Goal: Information Seeking & Learning: Understand process/instructions

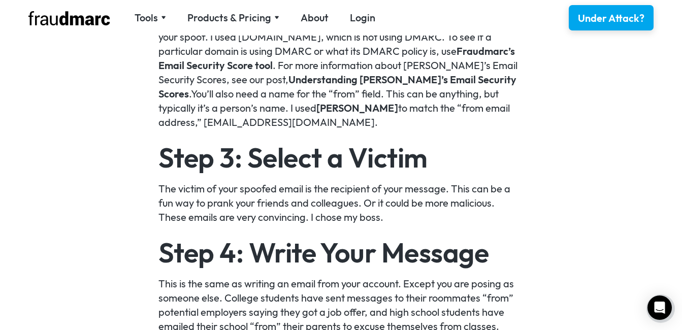
scroll to position [1118, 0]
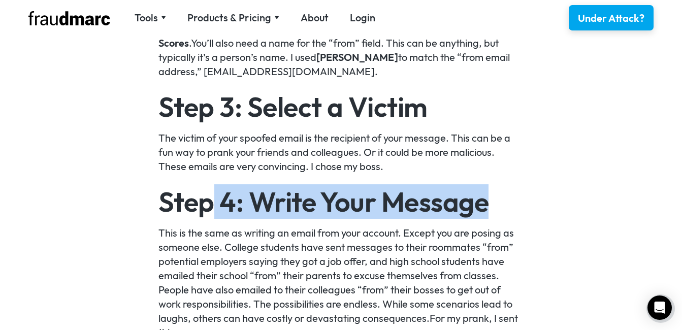
drag, startPoint x: 211, startPoint y: 202, endPoint x: 497, endPoint y: 205, distance: 285.5
click at [497, 205] on h2 "Step 4: Write Your Message" at bounding box center [340, 201] width 365 height 27
drag, startPoint x: 497, startPoint y: 205, endPoint x: 420, endPoint y: 210, distance: 76.8
click at [420, 210] on h2 "Step 4: Write Your Message" at bounding box center [340, 201] width 365 height 27
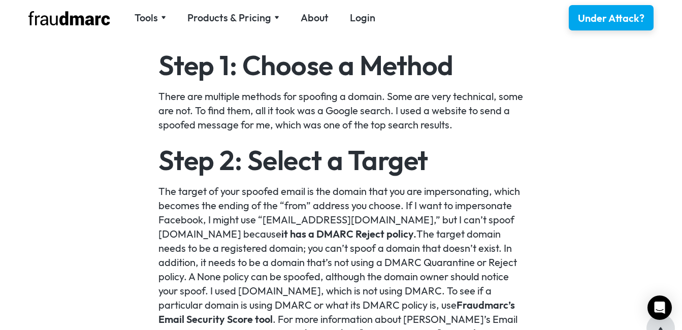
scroll to position [914, 0]
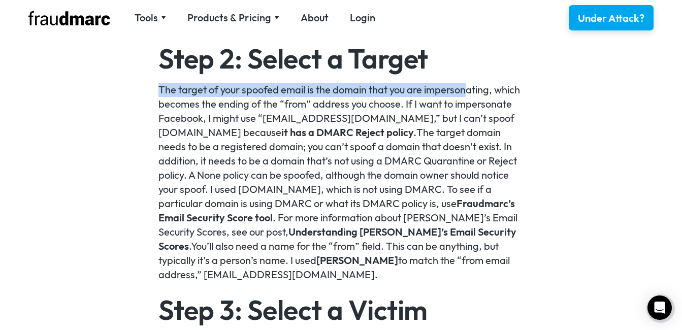
drag, startPoint x: 158, startPoint y: 88, endPoint x: 465, endPoint y: 95, distance: 306.9
click at [465, 95] on p "The target of your spoofed email is the domain that you are impersonating, whic…" at bounding box center [340, 182] width 365 height 199
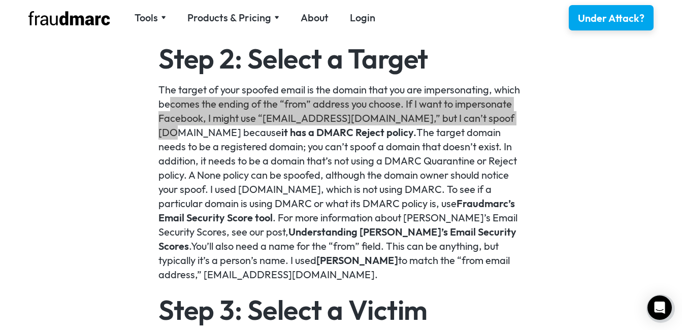
drag, startPoint x: 170, startPoint y: 107, endPoint x: 194, endPoint y: 138, distance: 39.1
click at [194, 138] on p "The target of your spoofed email is the domain that you are impersonating, whic…" at bounding box center [340, 182] width 365 height 199
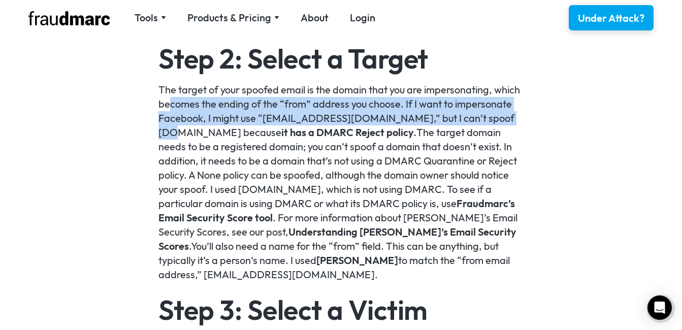
click at [194, 138] on p "The target of your spoofed email is the domain that you are impersonating, whic…" at bounding box center [340, 182] width 365 height 199
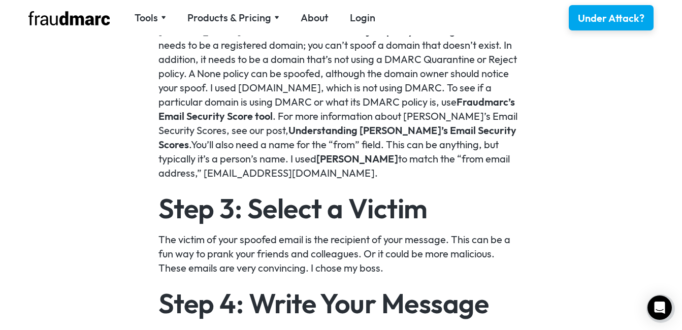
scroll to position [1118, 0]
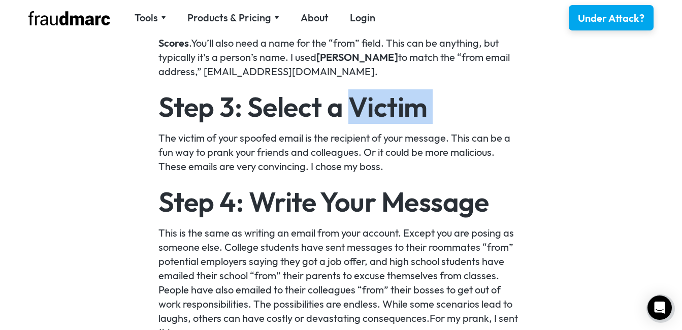
drag, startPoint x: 167, startPoint y: 119, endPoint x: 353, endPoint y: 106, distance: 186.9
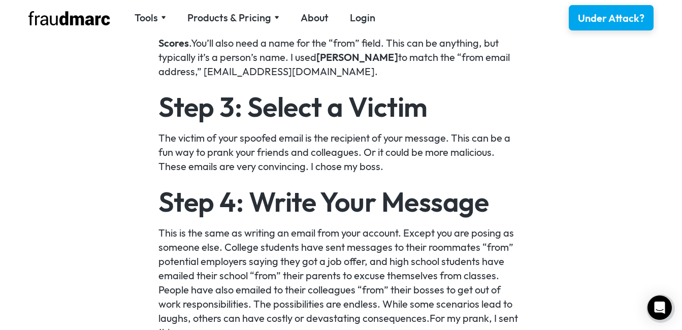
drag, startPoint x: 353, startPoint y: 106, endPoint x: 207, endPoint y: 161, distance: 155.8
click at [216, 147] on p "The victim of your spoofed email is the recipient of your message. This can be …" at bounding box center [340, 152] width 365 height 43
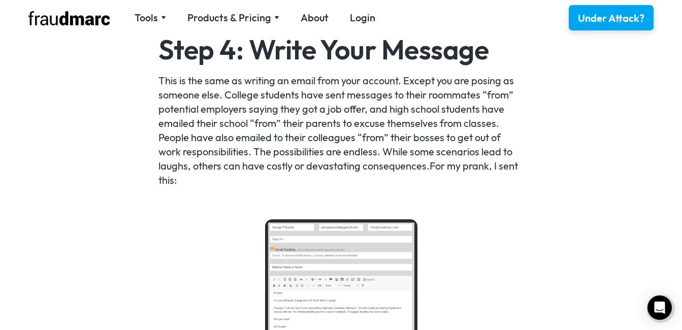
scroll to position [1371, 0]
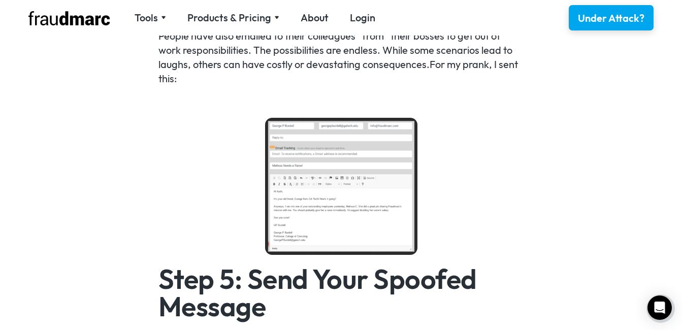
click at [333, 217] on img at bounding box center [341, 186] width 152 height 137
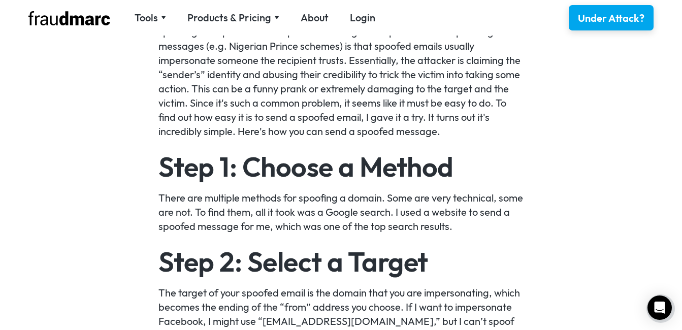
scroll to position [660, 0]
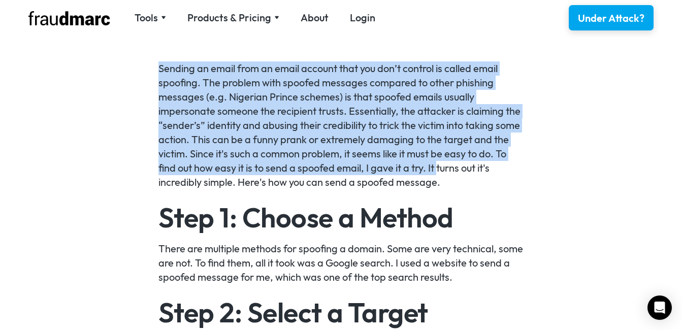
drag, startPoint x: 149, startPoint y: 69, endPoint x: 438, endPoint y: 163, distance: 303.6
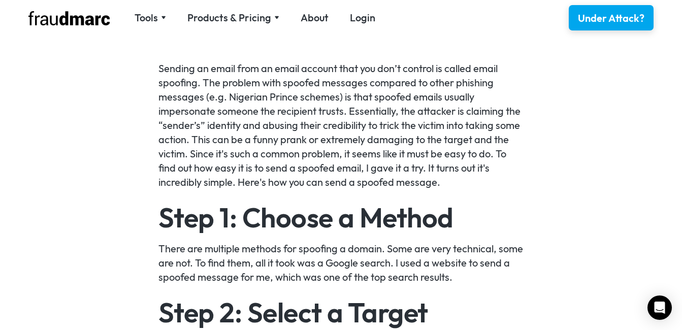
drag, startPoint x: 438, startPoint y: 163, endPoint x: 266, endPoint y: 208, distance: 178.0
click at [266, 207] on h2 "Step 1: Choose a Method" at bounding box center [340, 217] width 365 height 27
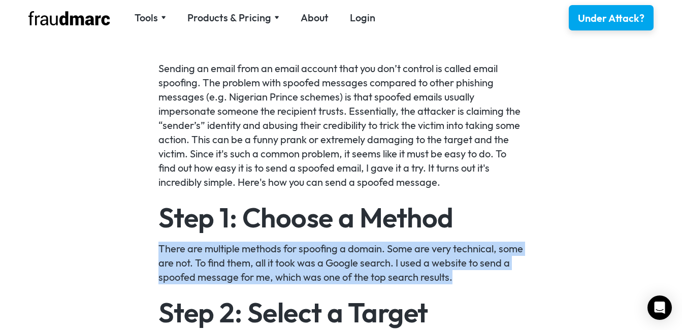
drag, startPoint x: 154, startPoint y: 247, endPoint x: 493, endPoint y: 274, distance: 339.4
drag, startPoint x: 493, startPoint y: 274, endPoint x: 387, endPoint y: 272, distance: 106.2
click at [387, 272] on p "There are multiple methods for spoofing a domain. Some are very technical, some…" at bounding box center [340, 263] width 365 height 43
